Goal: Transaction & Acquisition: Book appointment/travel/reservation

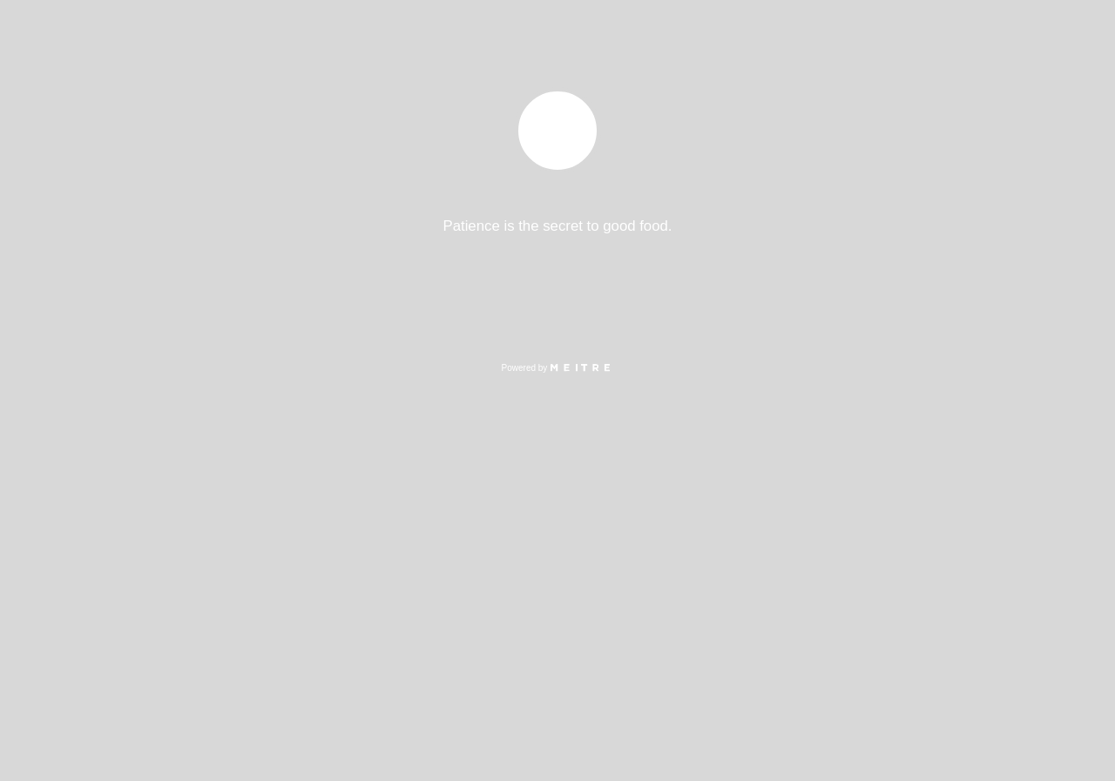
select select "es"
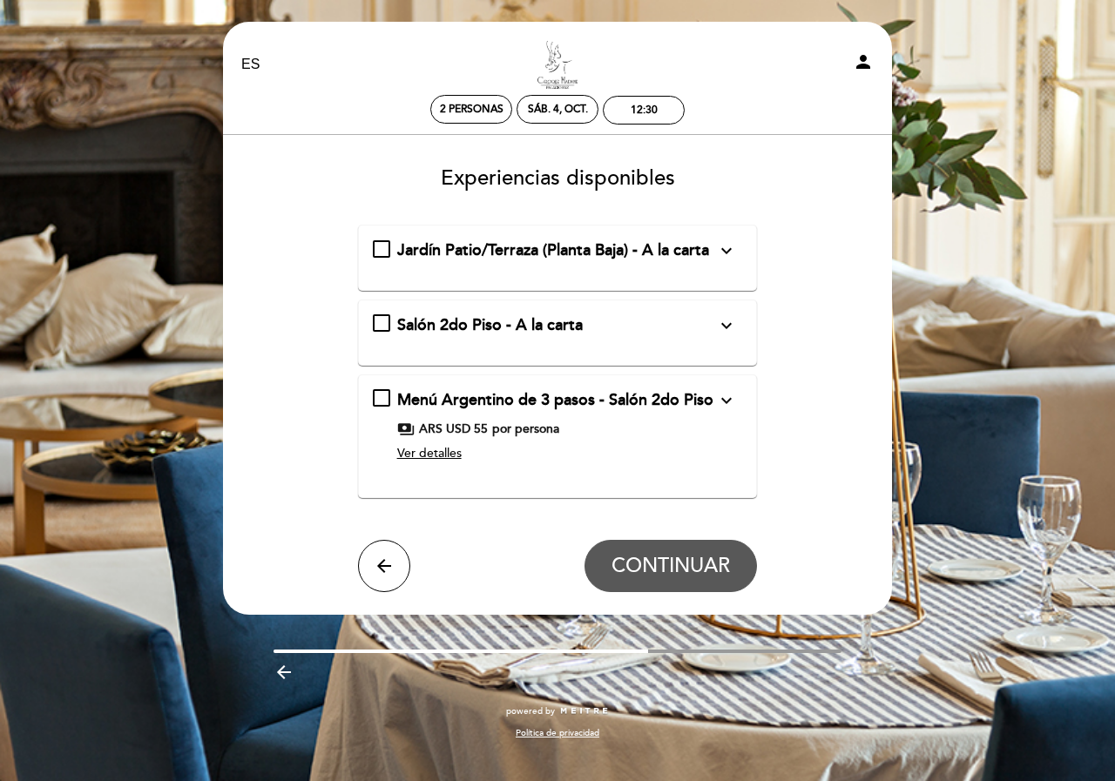
click at [373, 247] on div "Jardín Patio/Terraza (Planta Baja) - A la carta expand_more En estas áreas no e…" at bounding box center [558, 251] width 370 height 23
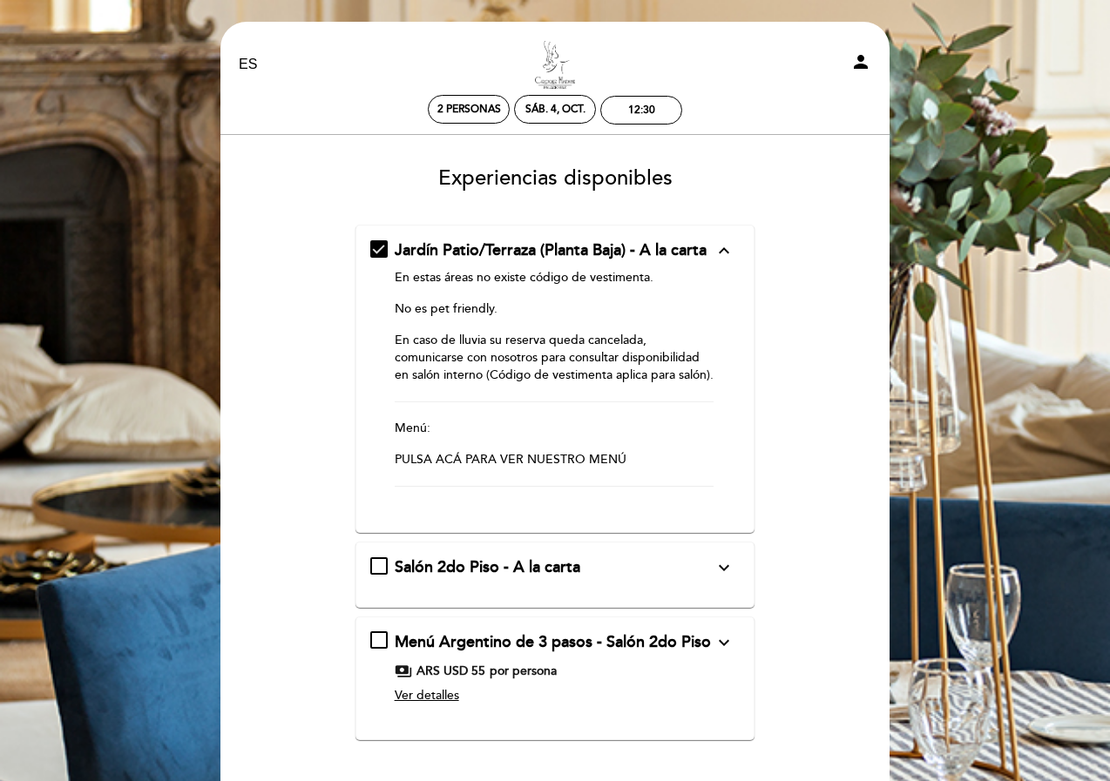
click at [370, 578] on div "Salón 2do Piso - A la carta expand_more El [PERSON_NAME] - Círculo Militar dict…" at bounding box center [555, 568] width 370 height 23
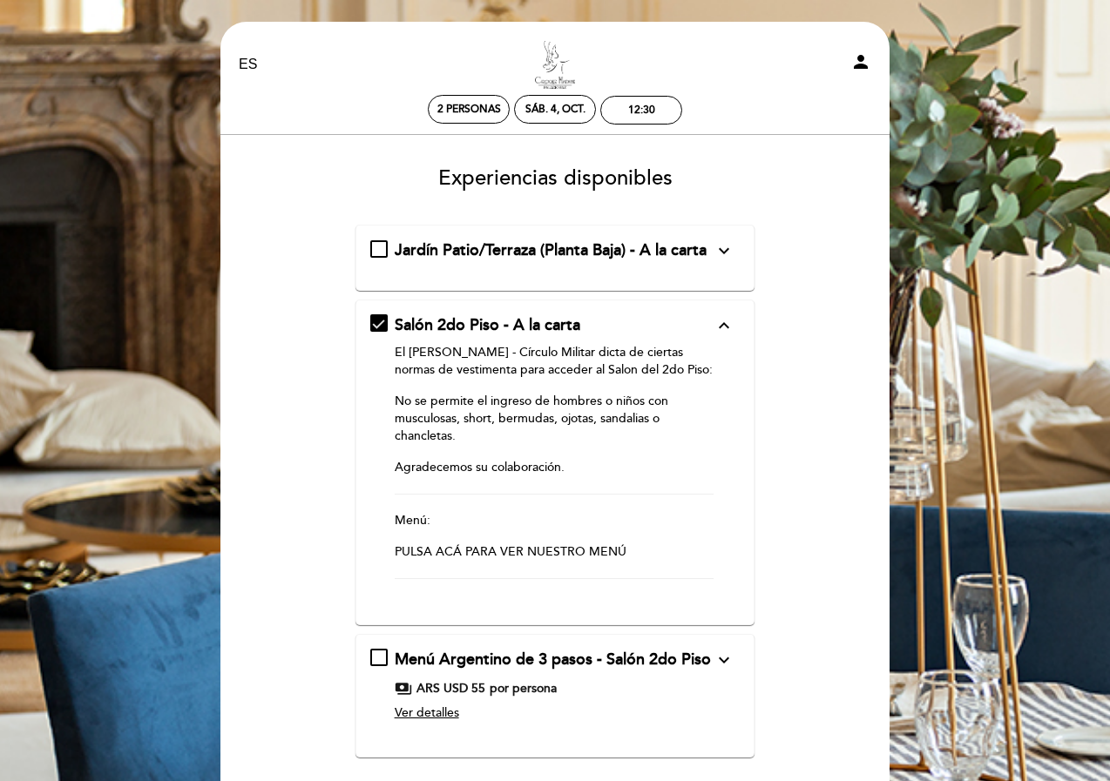
click at [370, 342] on div "Salón 2do Piso - A la carta expand_less El [PERSON_NAME] - Círculo Militar dict…" at bounding box center [555, 456] width 370 height 282
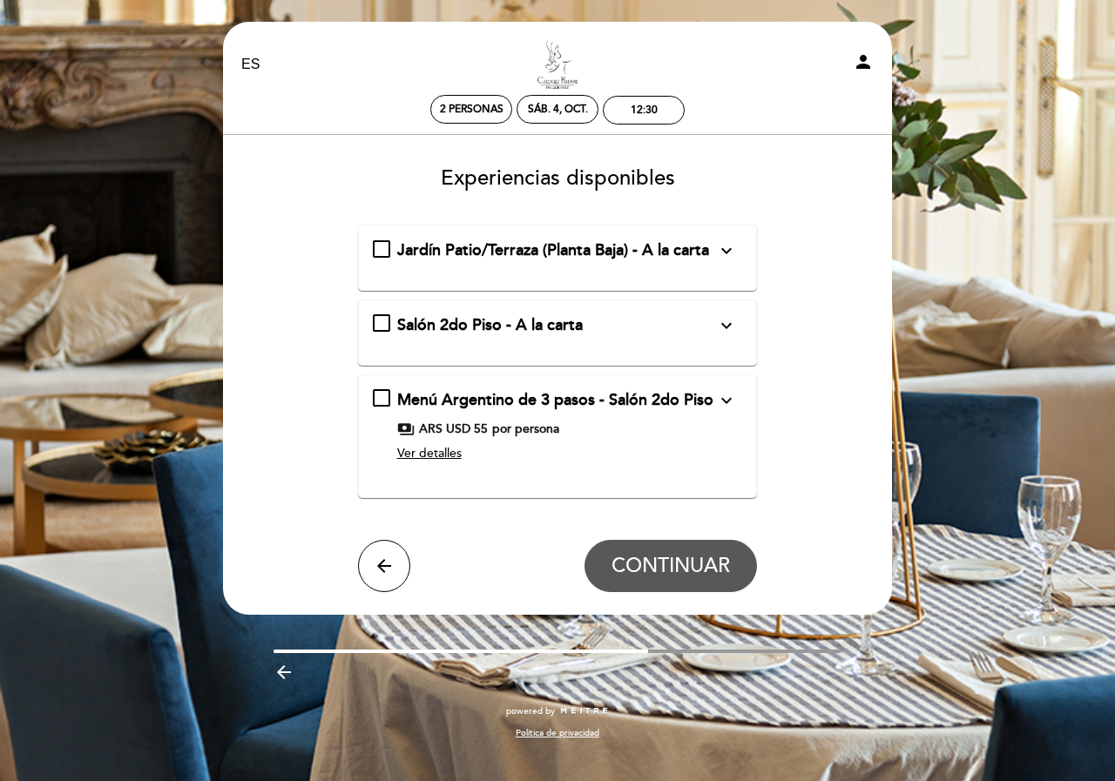
click at [373, 254] on div "Jardín Patio/Terraza (Planta Baja) - A la carta expand_more En estas áreas no e…" at bounding box center [558, 251] width 370 height 23
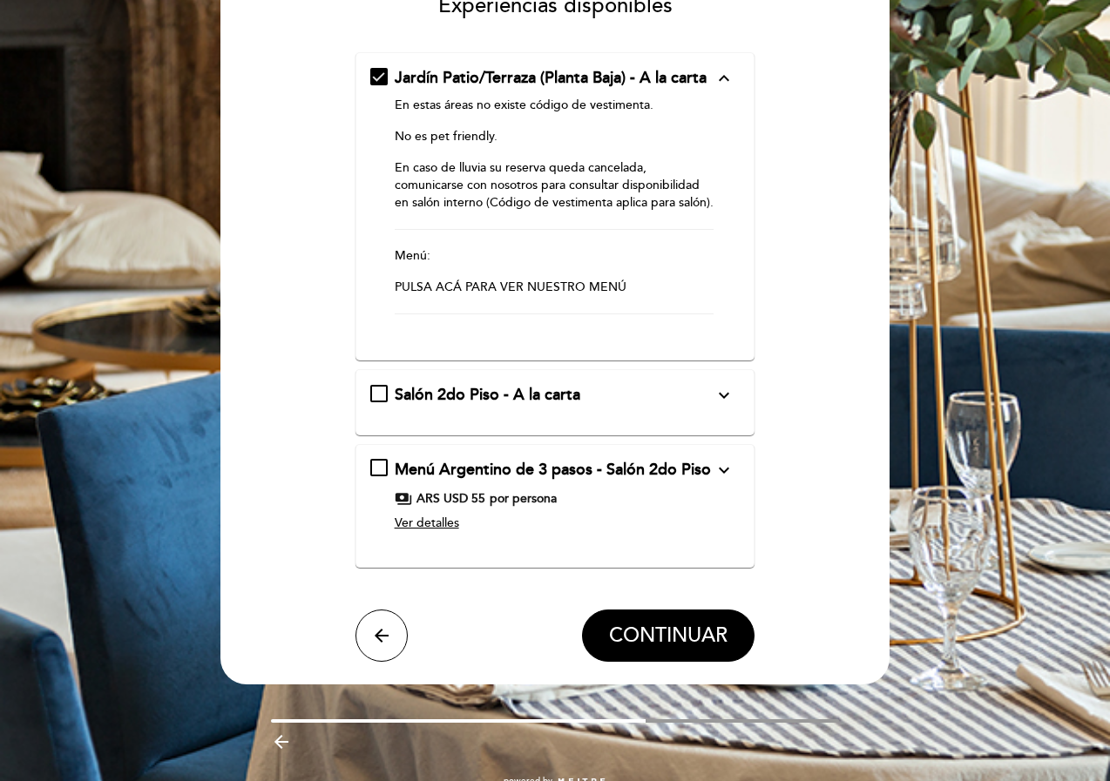
scroll to position [174, 0]
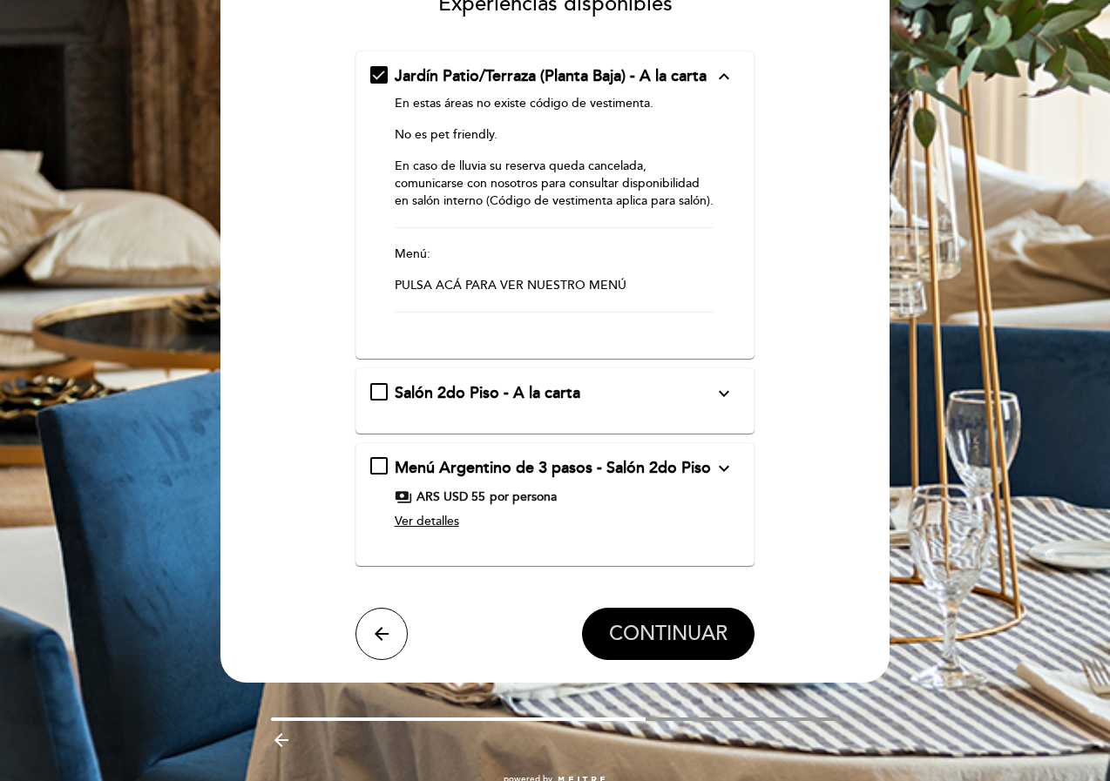
click at [609, 646] on span "CONTINUAR" at bounding box center [668, 634] width 118 height 24
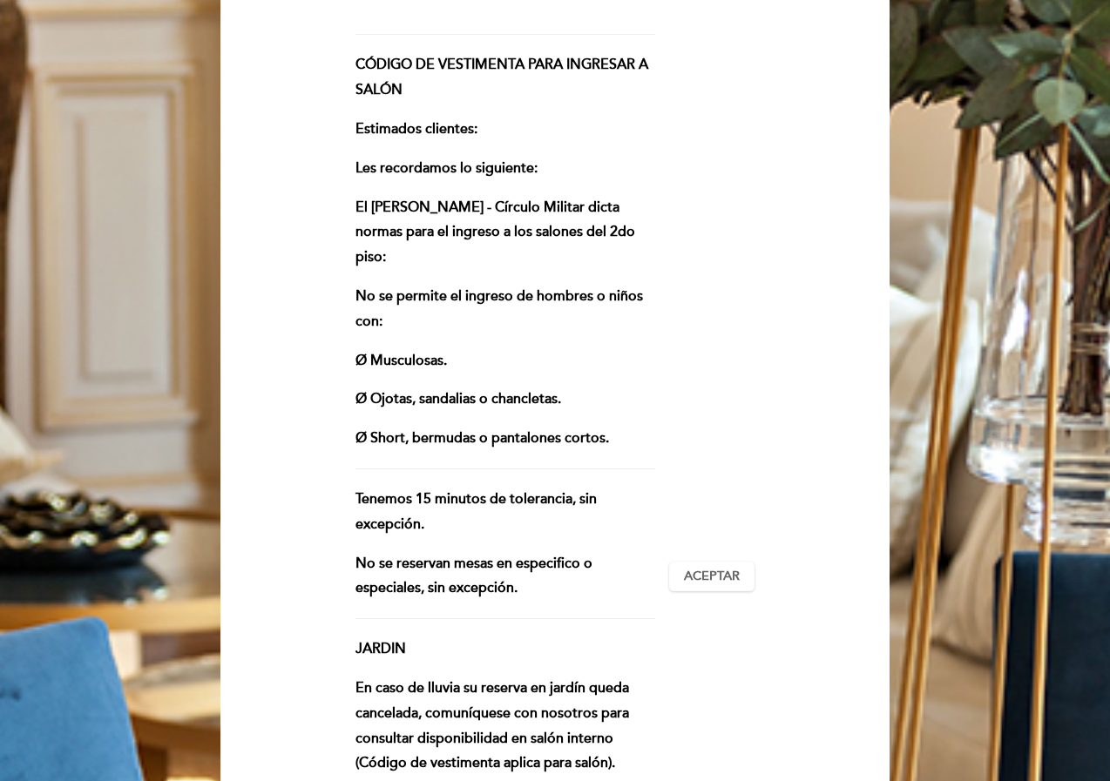
scroll to position [348, 0]
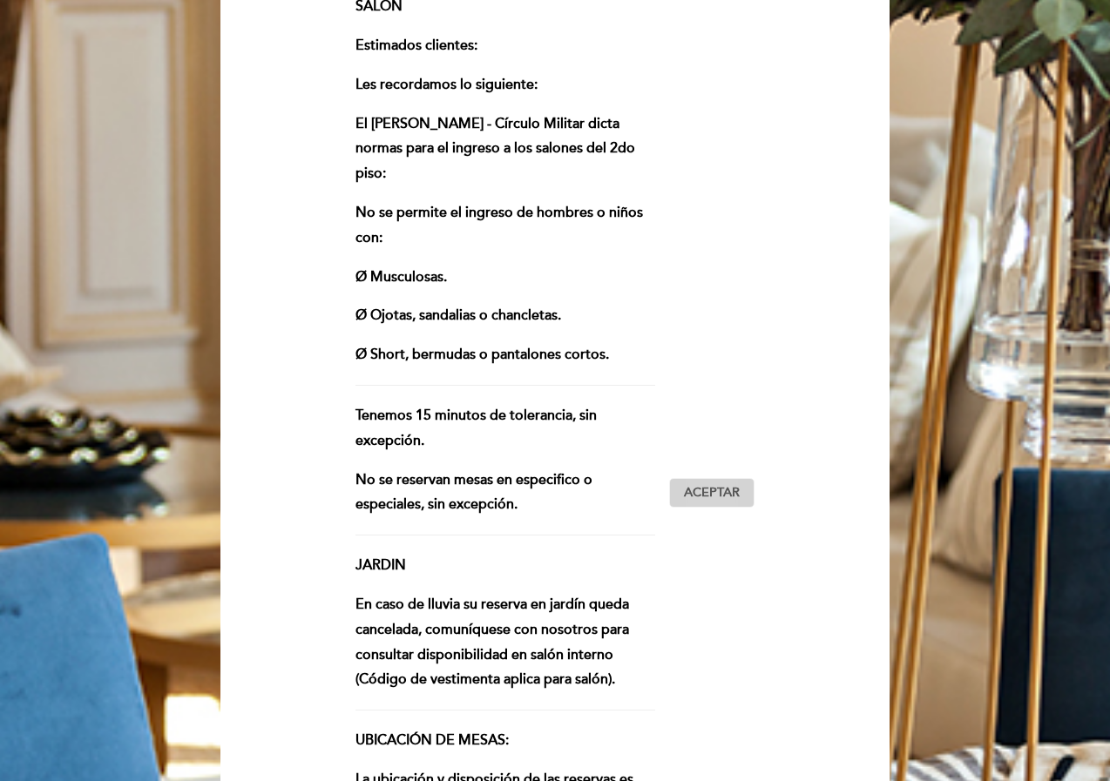
click at [684, 484] on span "Aceptar" at bounding box center [712, 493] width 56 height 18
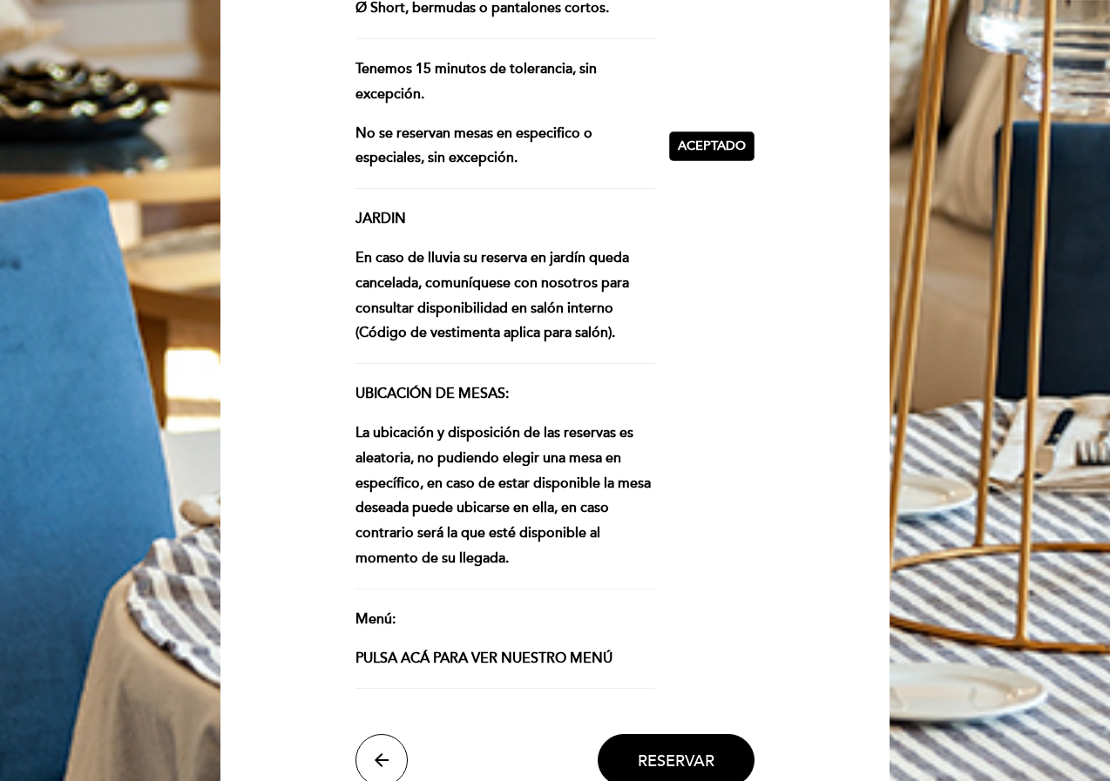
scroll to position [697, 0]
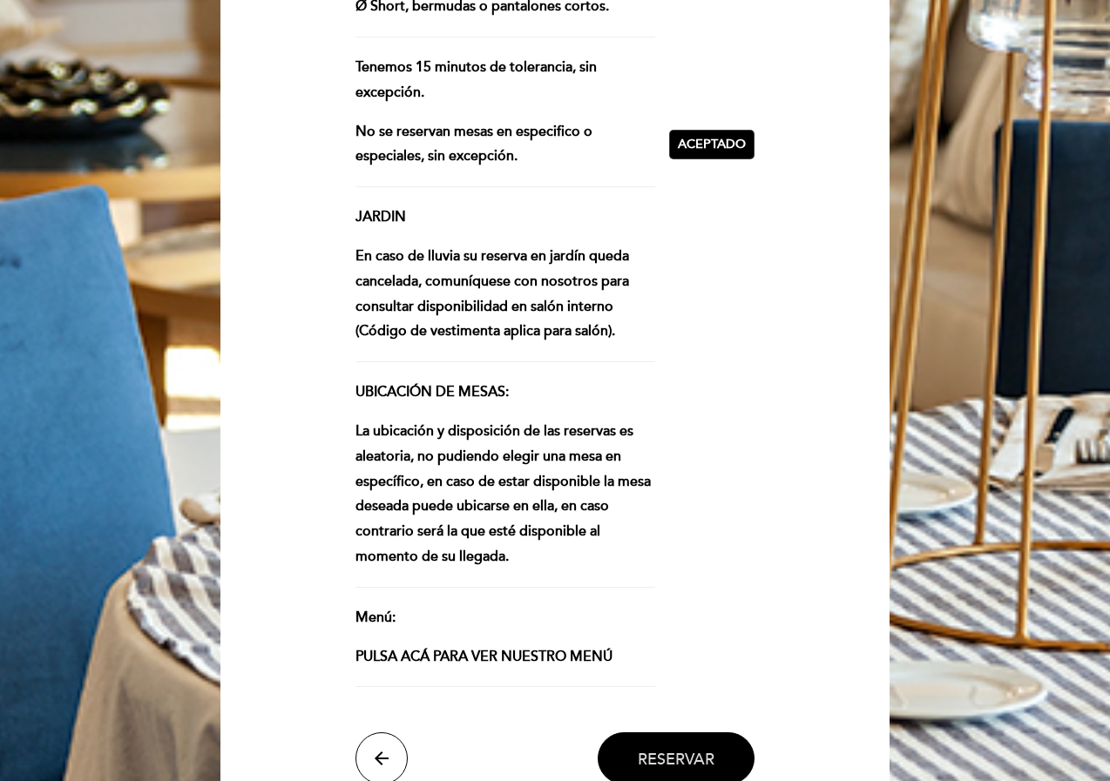
click at [638, 750] on span "Reservar" at bounding box center [676, 759] width 77 height 19
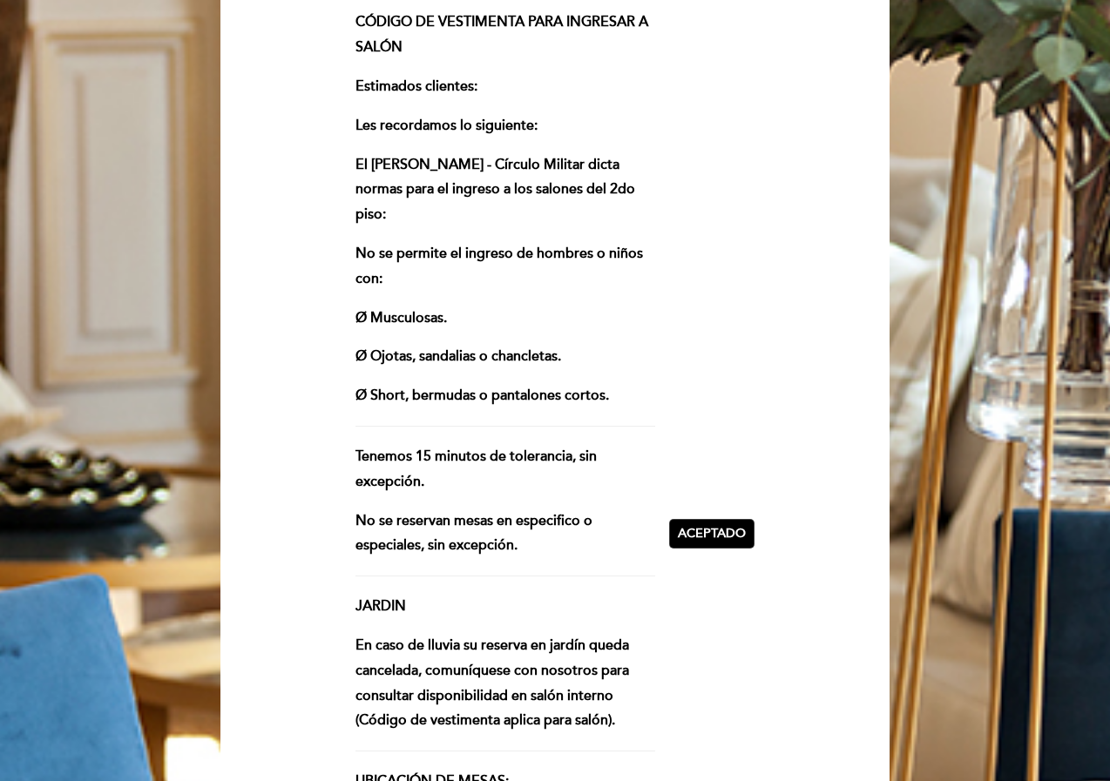
scroll to position [87, 0]
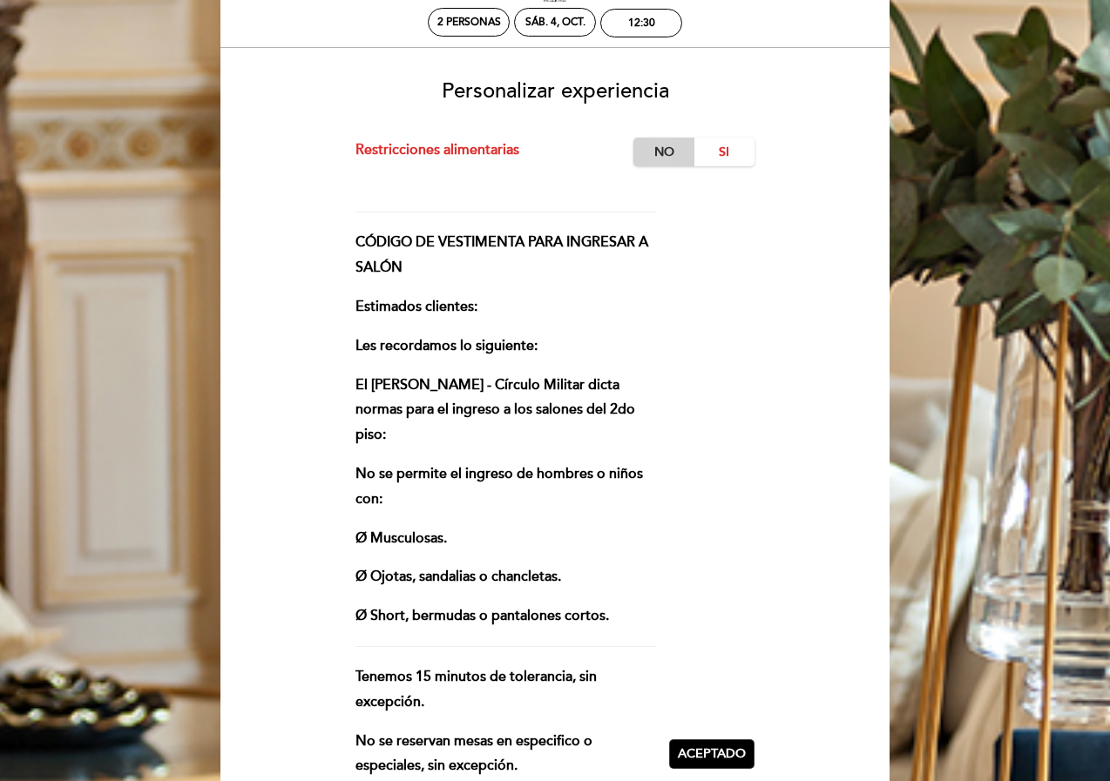
click at [633, 163] on label "No" at bounding box center [663, 152] width 61 height 29
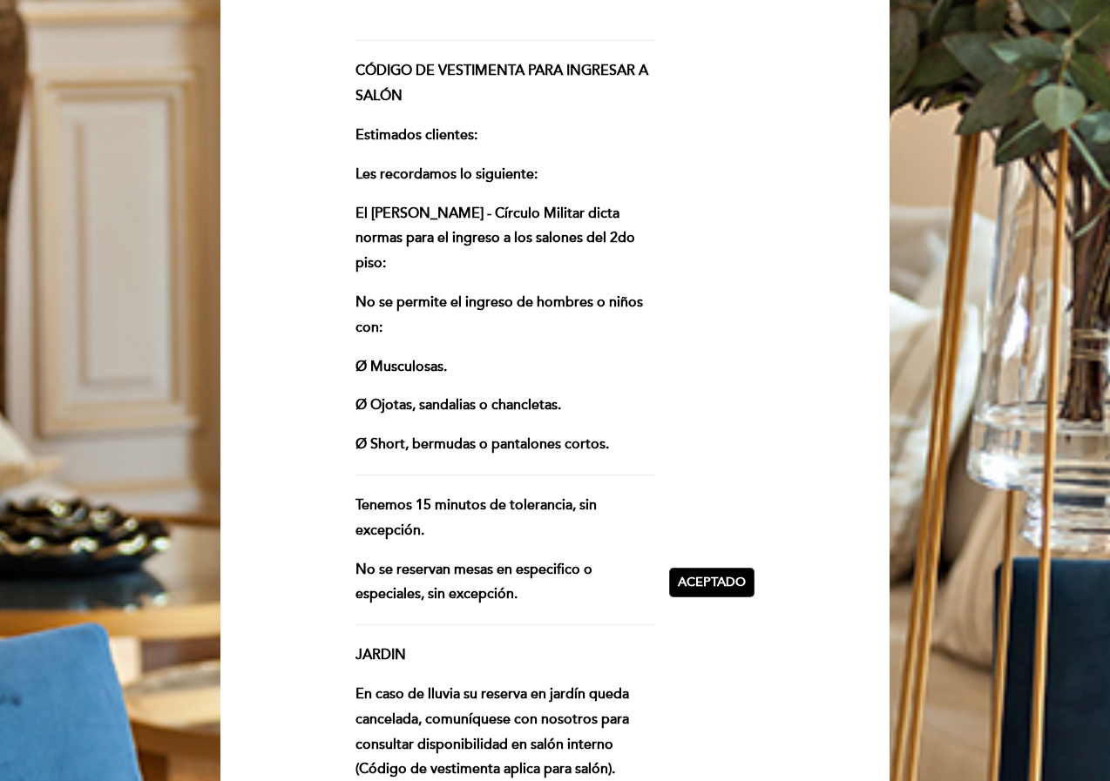
scroll to position [610, 0]
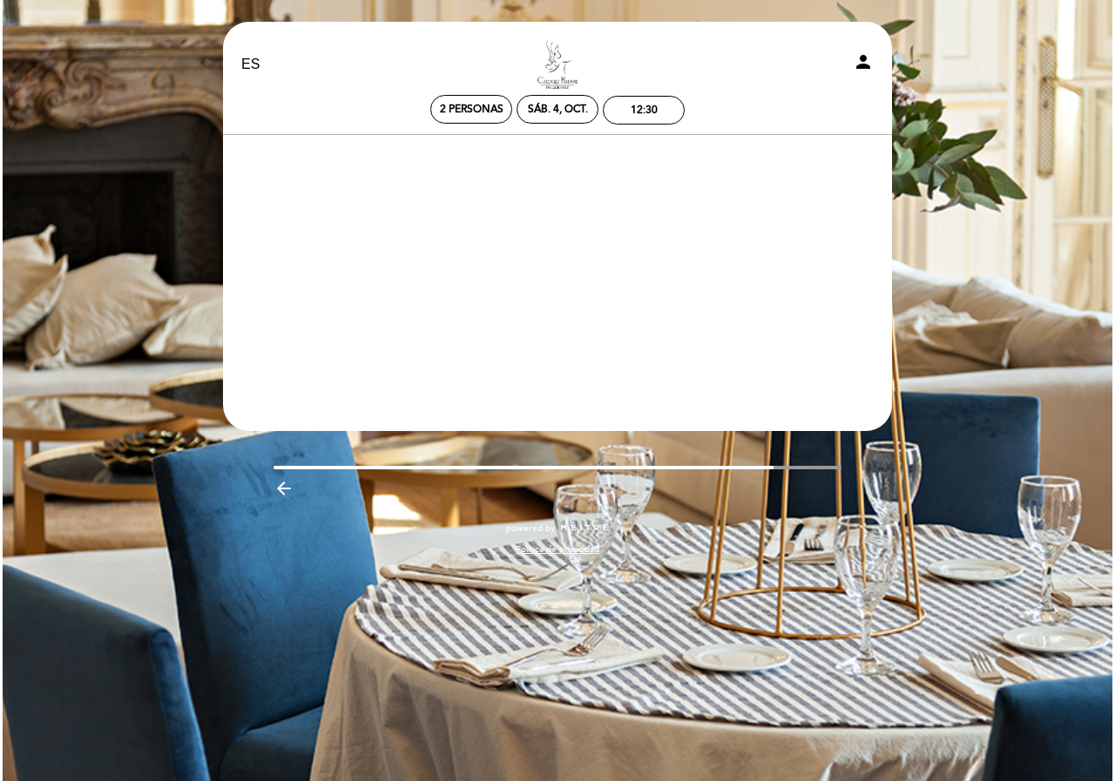
scroll to position [0, 0]
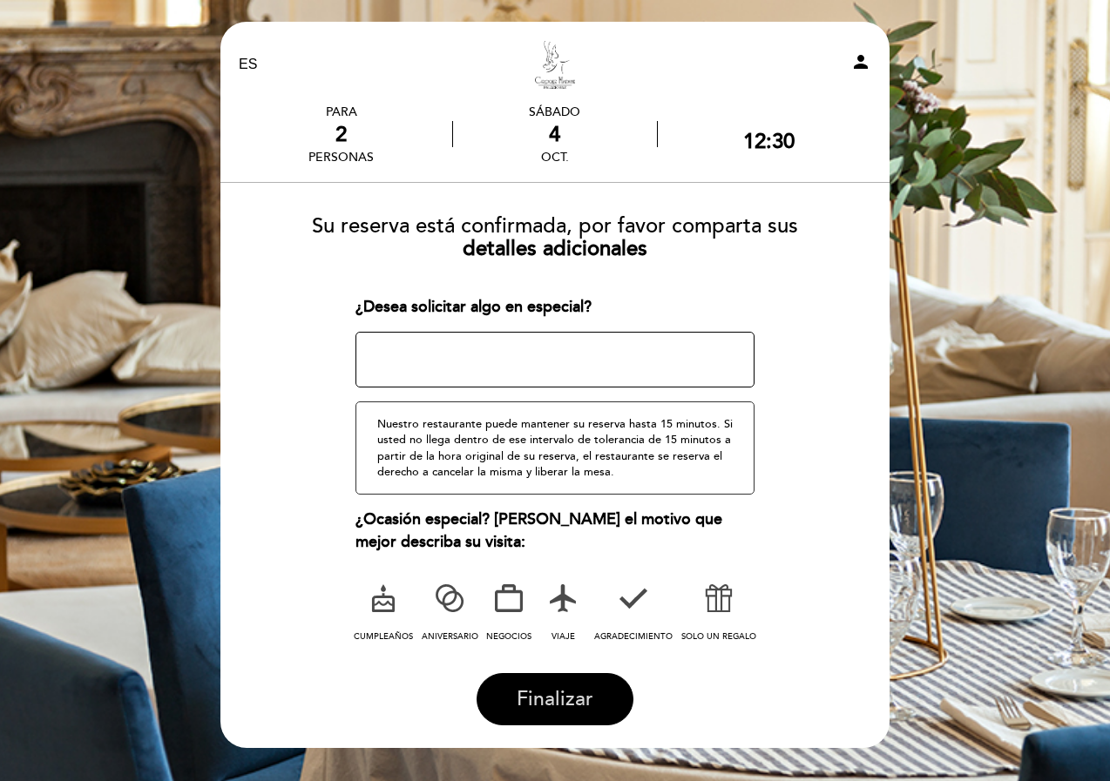
click at [517, 687] on span "Finalizar" at bounding box center [555, 699] width 77 height 24
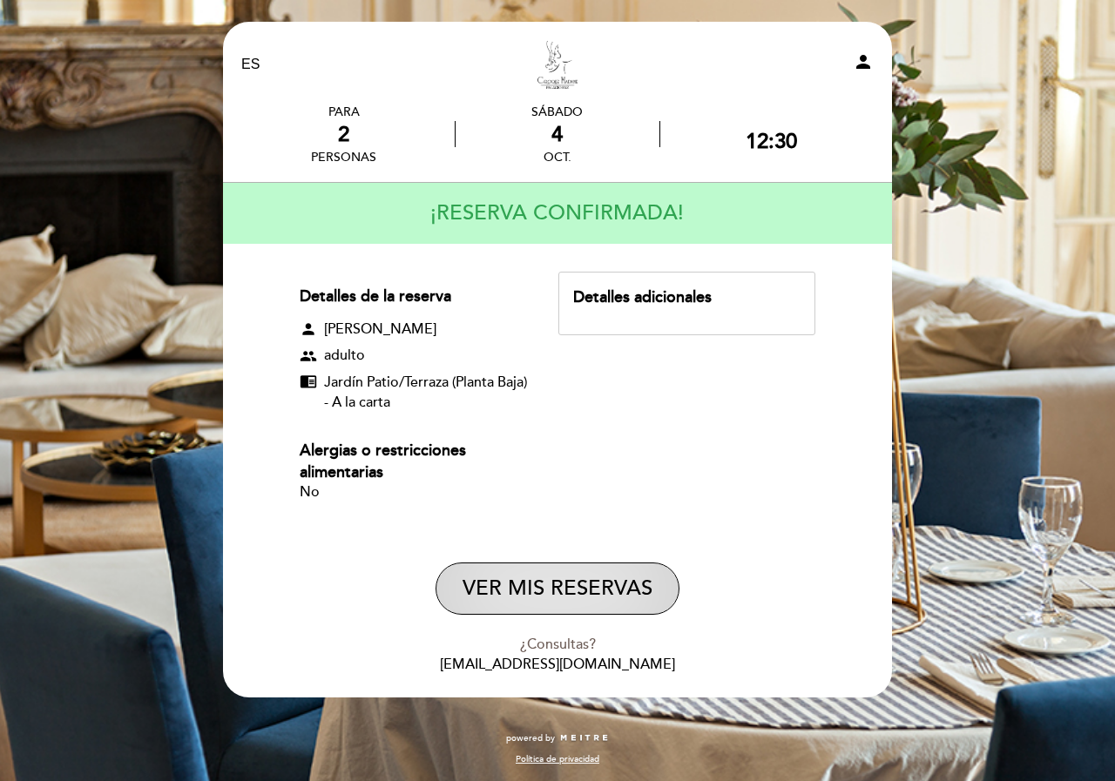
click at [436, 568] on button "VER MIS RESERVAS" at bounding box center [558, 589] width 244 height 52
select select "es"
